Goal: Task Accomplishment & Management: Manage account settings

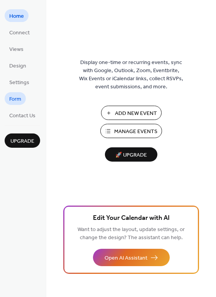
click at [20, 99] on span "Form" at bounding box center [15, 99] width 12 height 8
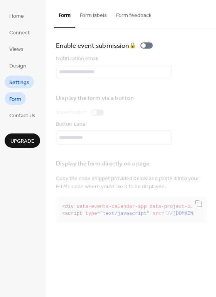
click at [19, 83] on span "Settings" at bounding box center [19, 83] width 20 height 8
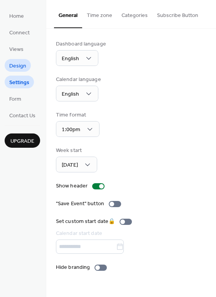
click at [18, 66] on span "Design" at bounding box center [17, 66] width 17 height 8
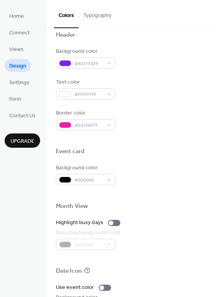
scroll to position [330, 0]
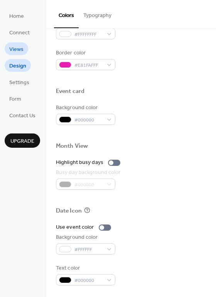
click at [16, 50] on span "Views" at bounding box center [16, 49] width 14 height 8
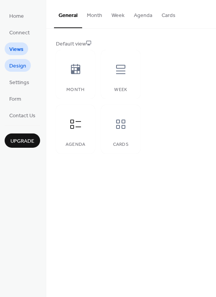
click at [22, 70] on span "Design" at bounding box center [17, 66] width 17 height 8
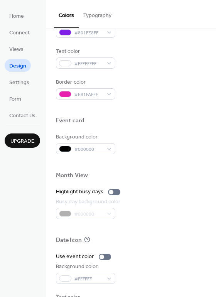
scroll to position [330, 0]
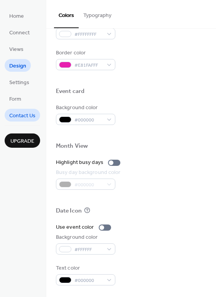
click at [34, 120] on span "Contact Us" at bounding box center [22, 116] width 26 height 8
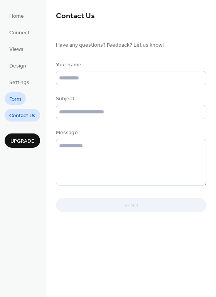
click at [20, 100] on span "Form" at bounding box center [15, 99] width 12 height 8
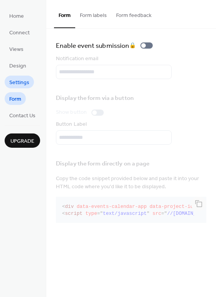
click at [18, 86] on span "Settings" at bounding box center [19, 83] width 20 height 8
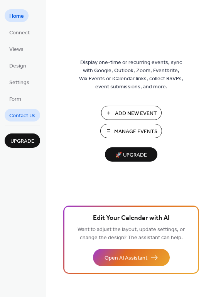
click at [23, 112] on span "Contact Us" at bounding box center [22, 116] width 26 height 8
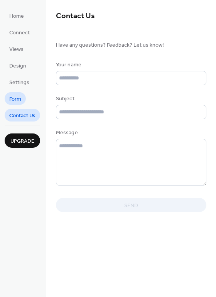
click at [11, 101] on span "Form" at bounding box center [15, 99] width 12 height 8
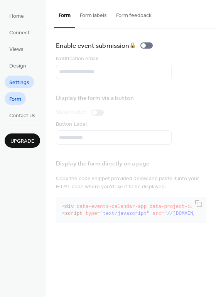
click at [11, 79] on span "Settings" at bounding box center [19, 83] width 20 height 8
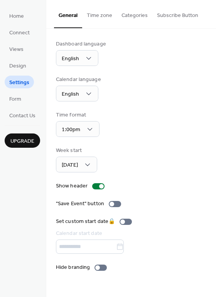
click at [92, 25] on button "Time zone" at bounding box center [99, 13] width 35 height 27
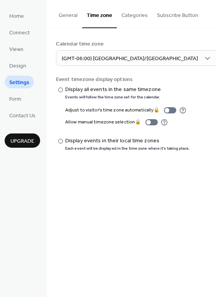
click at [138, 15] on button "Categories" at bounding box center [134, 13] width 35 height 27
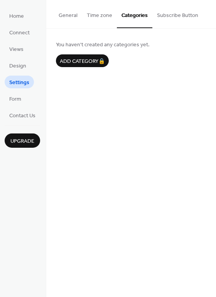
click at [173, 15] on button "Subscribe Button" at bounding box center [177, 13] width 51 height 27
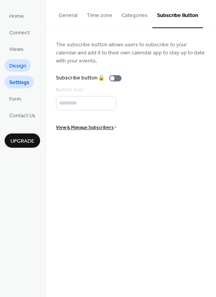
click at [28, 62] on link "Design" at bounding box center [18, 65] width 26 height 13
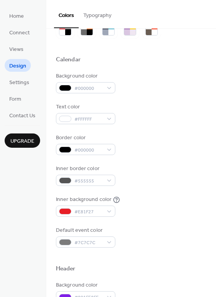
scroll to position [22, 0]
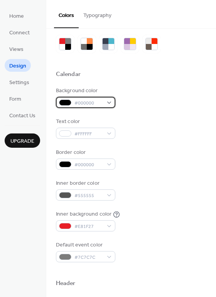
click at [84, 101] on span "#000000" at bounding box center [88, 103] width 29 height 8
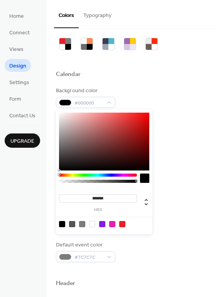
click at [103, 221] on div at bounding box center [102, 224] width 6 height 6
type input "*******"
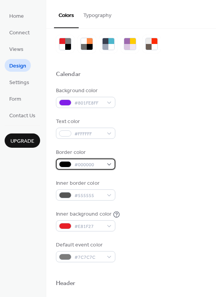
click at [79, 162] on span "#000000" at bounding box center [88, 165] width 29 height 8
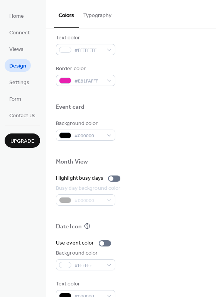
scroll to position [330, 0]
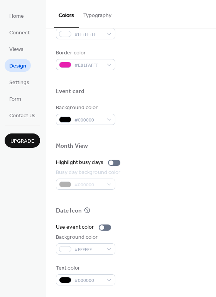
click at [93, 111] on div "Background color" at bounding box center [85, 108] width 58 height 8
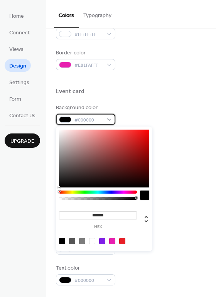
click at [94, 119] on span "#000000" at bounding box center [88, 120] width 29 height 8
click at [91, 240] on div at bounding box center [92, 241] width 6 height 6
type input "*******"
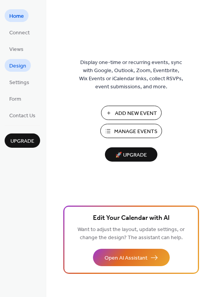
click at [18, 63] on span "Design" at bounding box center [17, 66] width 17 height 8
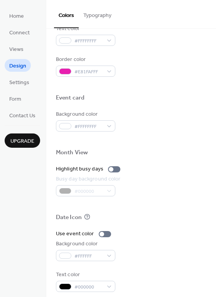
scroll to position [330, 0]
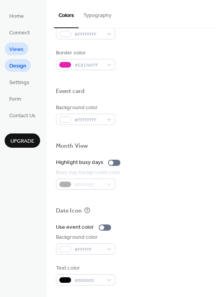
click at [17, 49] on span "Views" at bounding box center [16, 49] width 14 height 8
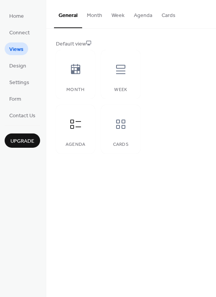
drag, startPoint x: 98, startPoint y: 14, endPoint x: 121, endPoint y: 14, distance: 23.1
click at [98, 14] on button "Month" at bounding box center [94, 13] width 25 height 27
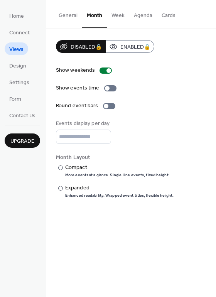
click at [119, 17] on button "Week" at bounding box center [118, 13] width 22 height 27
click at [139, 14] on button "Agenda" at bounding box center [143, 13] width 28 height 27
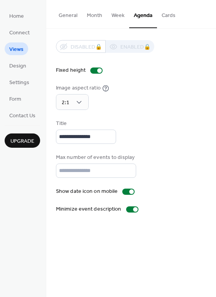
click at [167, 14] on button "Cards" at bounding box center [168, 13] width 23 height 27
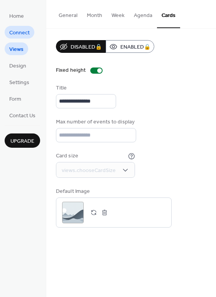
click at [22, 30] on span "Connect" at bounding box center [19, 33] width 20 height 8
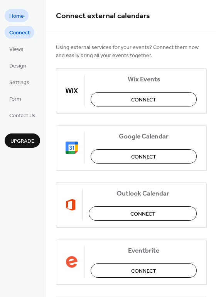
click at [20, 20] on span "Home" at bounding box center [16, 16] width 15 height 8
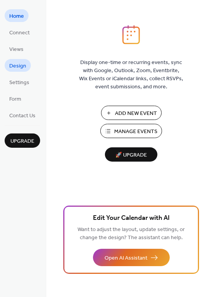
click at [17, 62] on span "Design" at bounding box center [17, 66] width 17 height 8
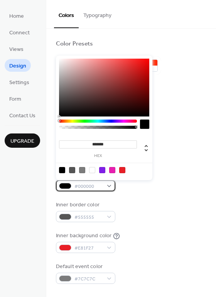
click at [74, 187] on span "#000000" at bounding box center [88, 186] width 29 height 8
click at [91, 170] on div at bounding box center [92, 170] width 6 height 6
type input "*******"
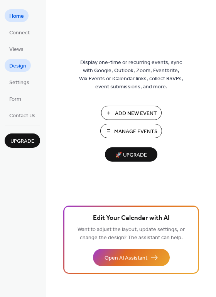
click at [24, 70] on span "Design" at bounding box center [17, 66] width 17 height 8
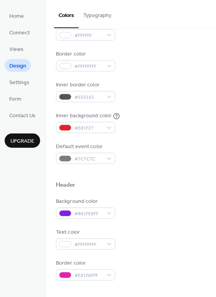
scroll to position [116, 0]
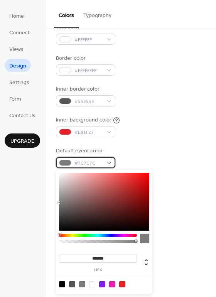
click at [85, 163] on span "#7C7C7C" at bounding box center [88, 163] width 29 height 8
click at [54, 229] on div "Color Presets Calendar Background color #801FE8FF Text color #FFFFFF Border col…" at bounding box center [131, 212] width 170 height 598
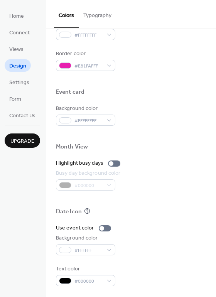
scroll to position [330, 0]
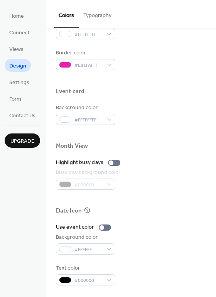
click at [75, 181] on div "#000000" at bounding box center [89, 184] width 66 height 11
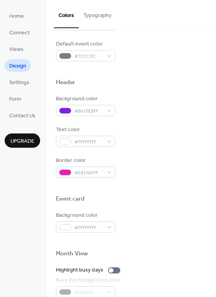
scroll to position [176, 0]
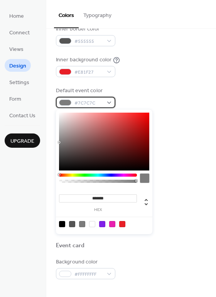
click at [92, 99] on span "#7C7C7C" at bounding box center [88, 103] width 29 height 8
type input "*******"
click at [143, 118] on div at bounding box center [104, 142] width 90 height 58
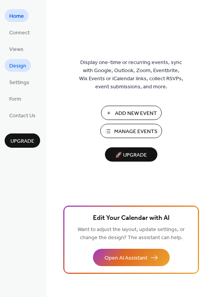
click at [20, 62] on span "Design" at bounding box center [17, 66] width 17 height 8
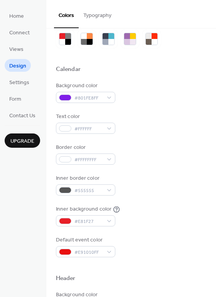
scroll to position [22, 0]
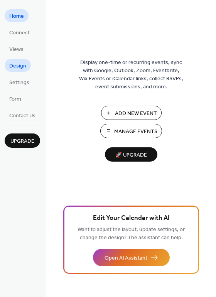
click at [19, 64] on span "Design" at bounding box center [17, 66] width 17 height 8
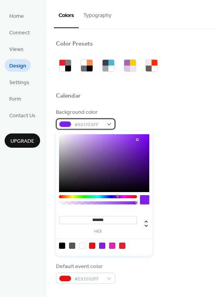
click at [101, 124] on span "#801FE8FF" at bounding box center [88, 125] width 29 height 8
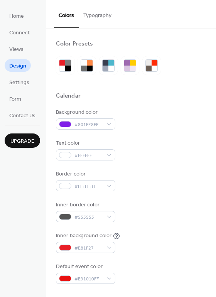
click at [113, 107] on div at bounding box center [131, 105] width 150 height 6
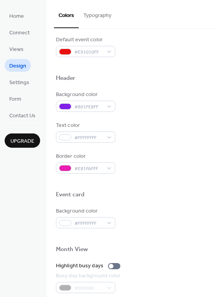
scroll to position [231, 0]
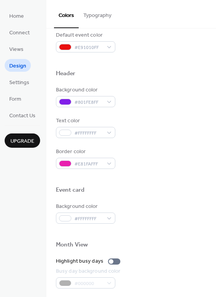
click at [137, 76] on div "Header" at bounding box center [131, 75] width 150 height 10
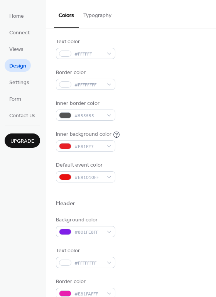
scroll to position [99, 0]
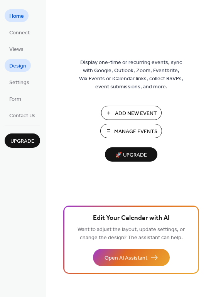
click at [17, 67] on span "Design" at bounding box center [17, 66] width 17 height 8
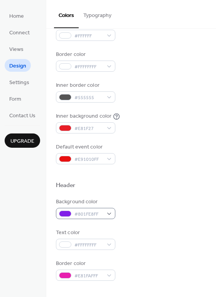
scroll to position [99, 0]
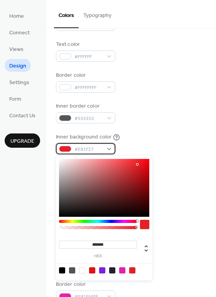
click at [76, 150] on span "#E81F27" at bounding box center [88, 149] width 29 height 8
click at [145, 142] on div "Inner background color #E81F27" at bounding box center [131, 143] width 150 height 21
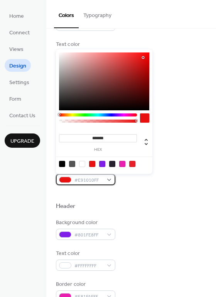
click at [94, 178] on span "#E91010FF" at bounding box center [88, 180] width 29 height 8
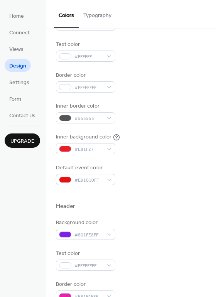
click at [116, 185] on div at bounding box center [131, 193] width 150 height 17
click at [104, 137] on div "Inner background color" at bounding box center [84, 137] width 56 height 8
drag, startPoint x: 104, startPoint y: 137, endPoint x: 101, endPoint y: 143, distance: 6.0
click at [102, 141] on div "Inner background color" at bounding box center [84, 137] width 56 height 8
